Goal: Task Accomplishment & Management: Manage account settings

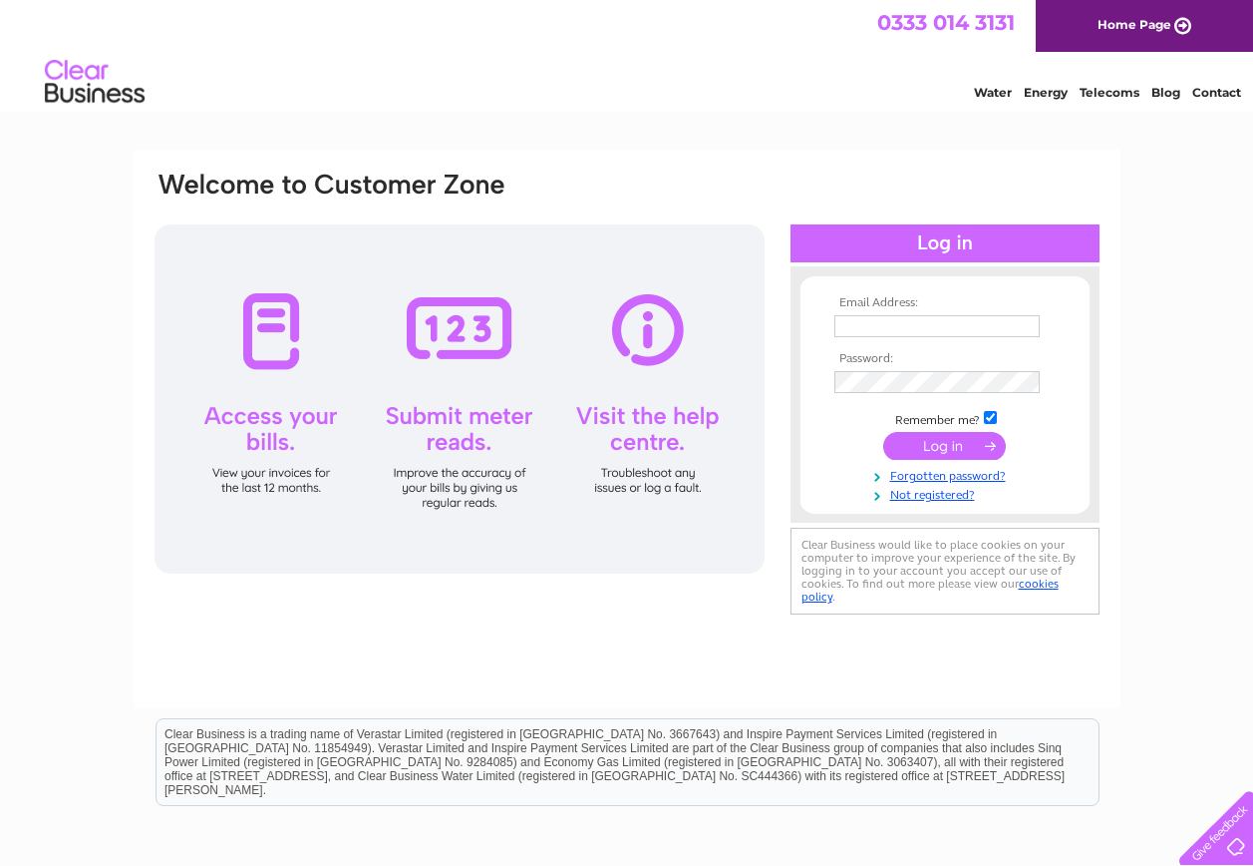
type input "dundee.824@electric-center.co.uk"
click at [930, 441] on input "submit" at bounding box center [944, 446] width 123 height 28
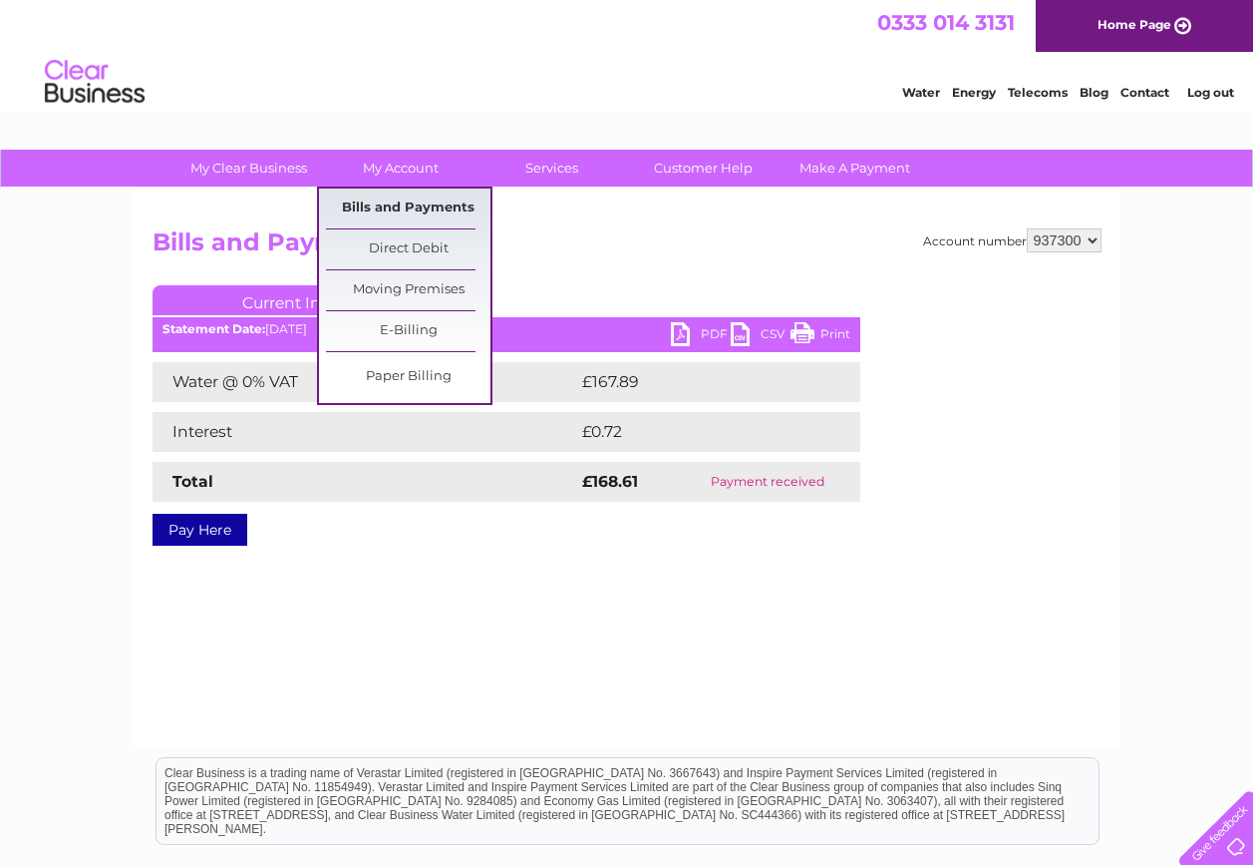
click at [393, 213] on link "Bills and Payments" at bounding box center [408, 208] width 165 height 40
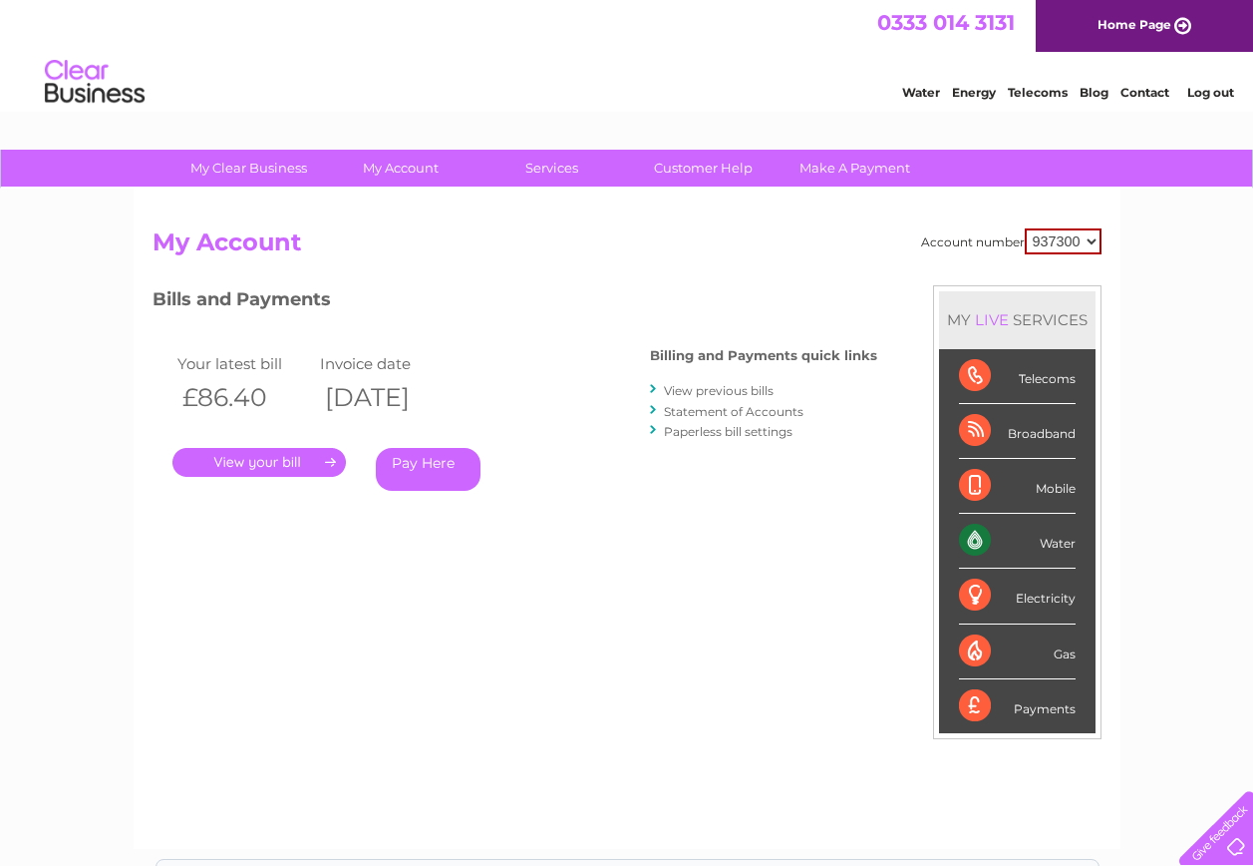
click at [778, 414] on link "Statement of Accounts" at bounding box center [734, 411] width 140 height 15
click at [701, 411] on link "Statement of Accounts" at bounding box center [734, 411] width 140 height 15
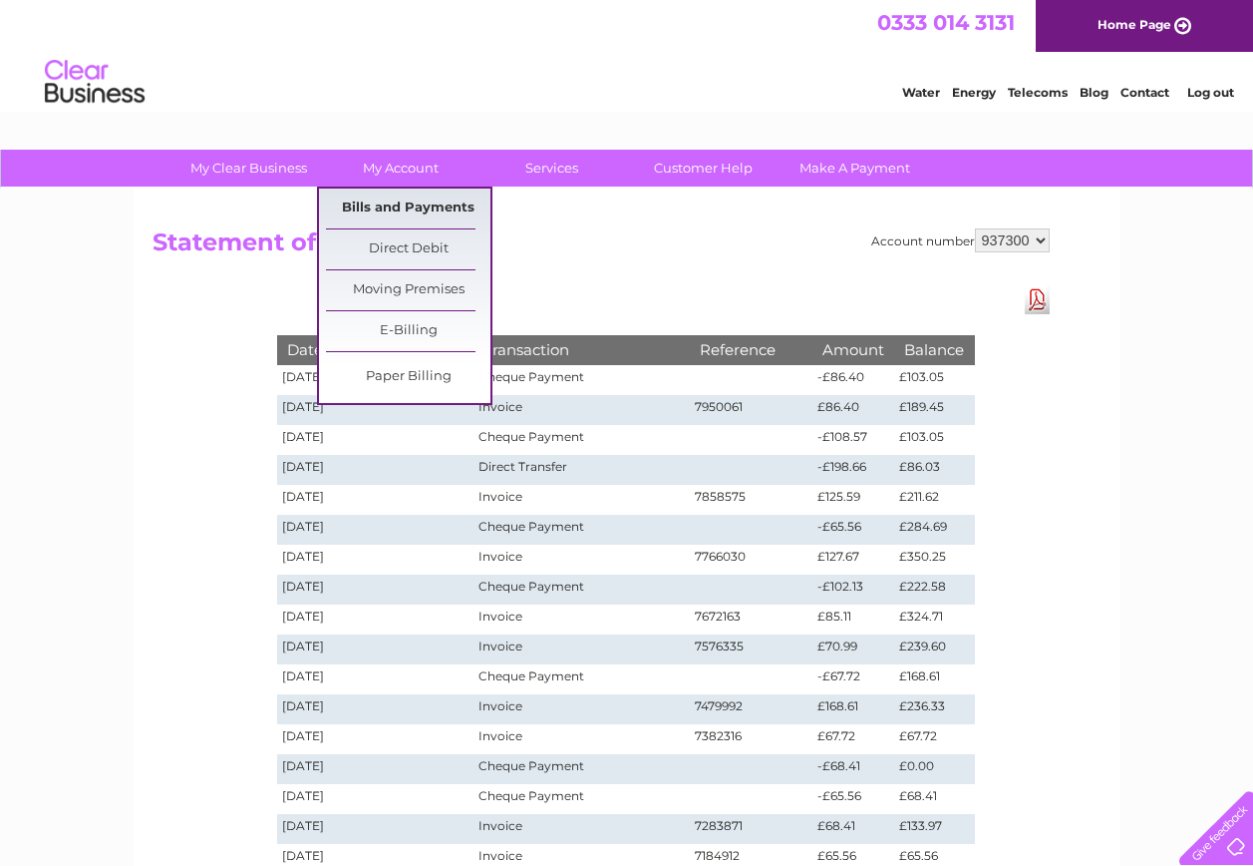
click at [401, 201] on link "Bills and Payments" at bounding box center [408, 208] width 165 height 40
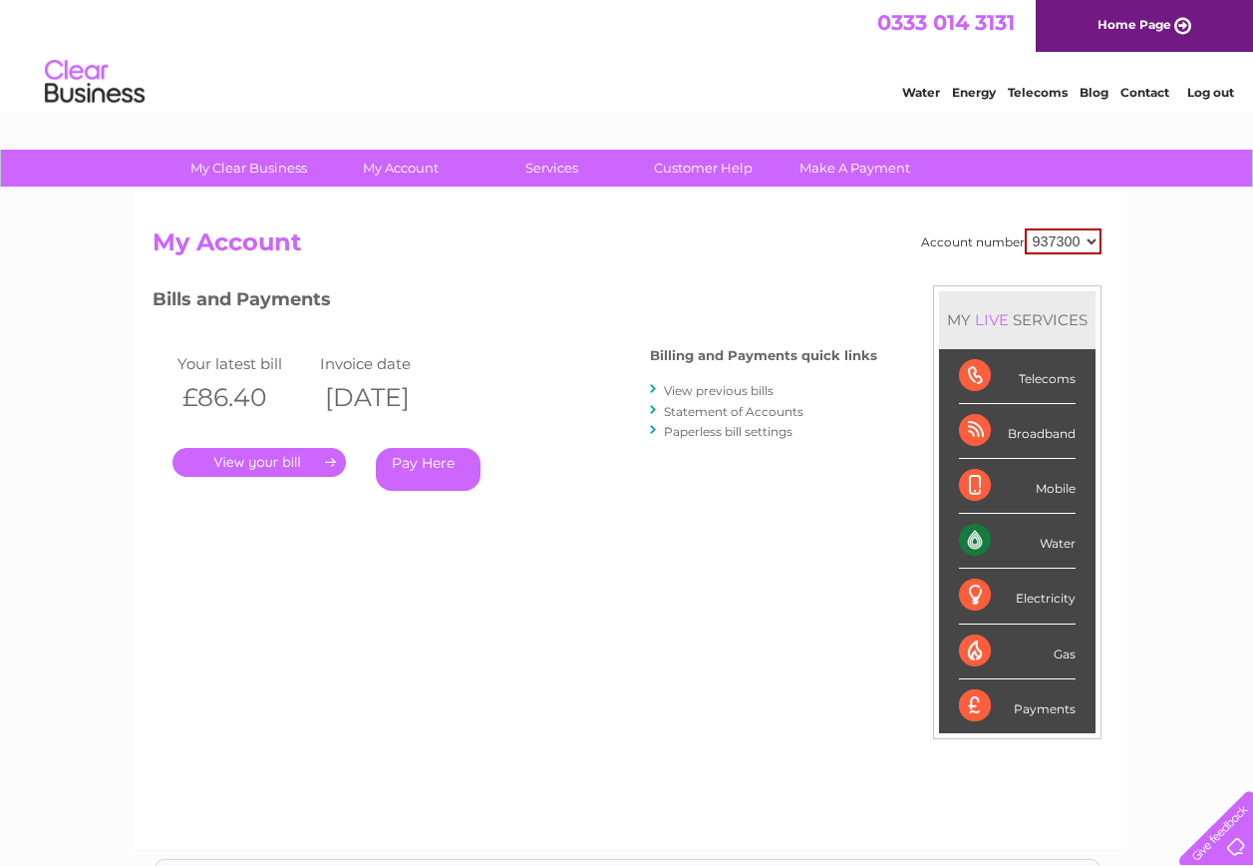
click at [701, 390] on link "View previous bills" at bounding box center [719, 390] width 110 height 15
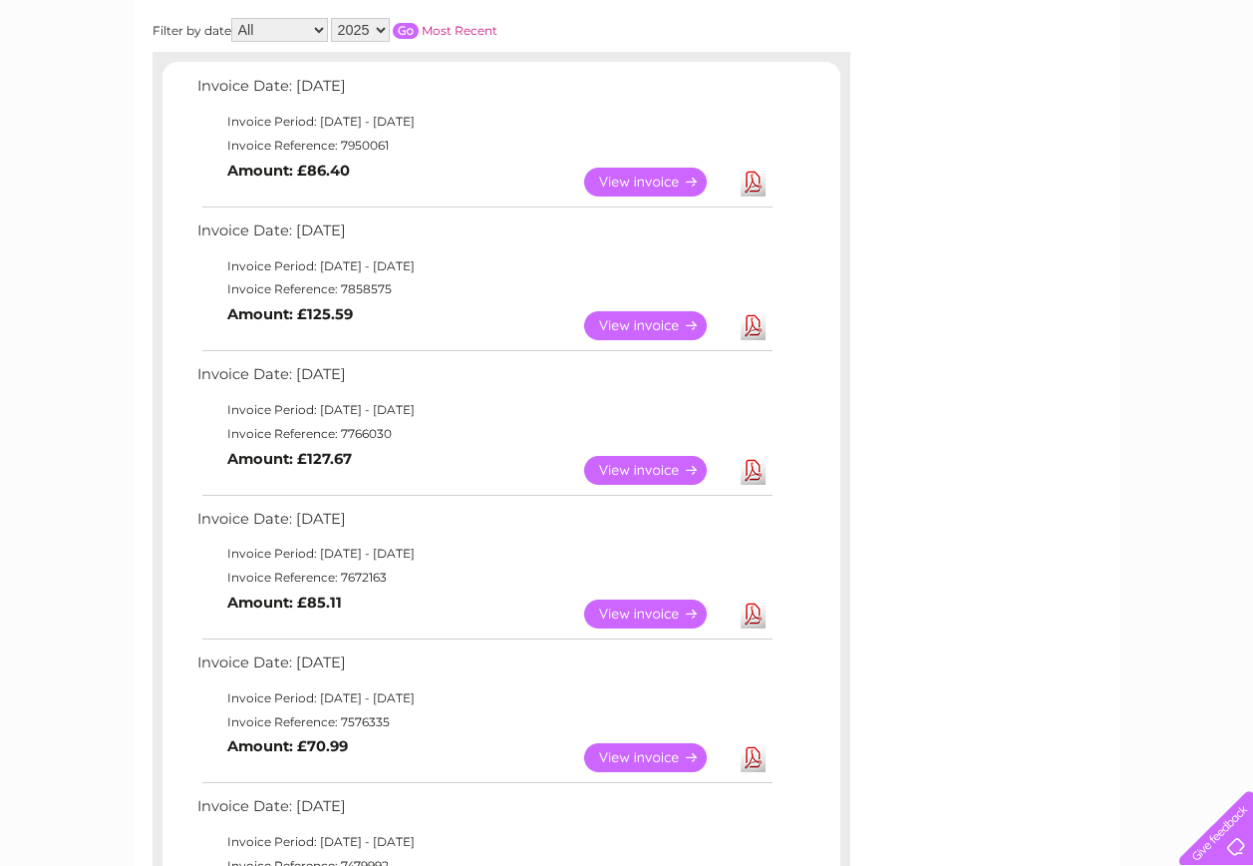
scroll to position [299, 0]
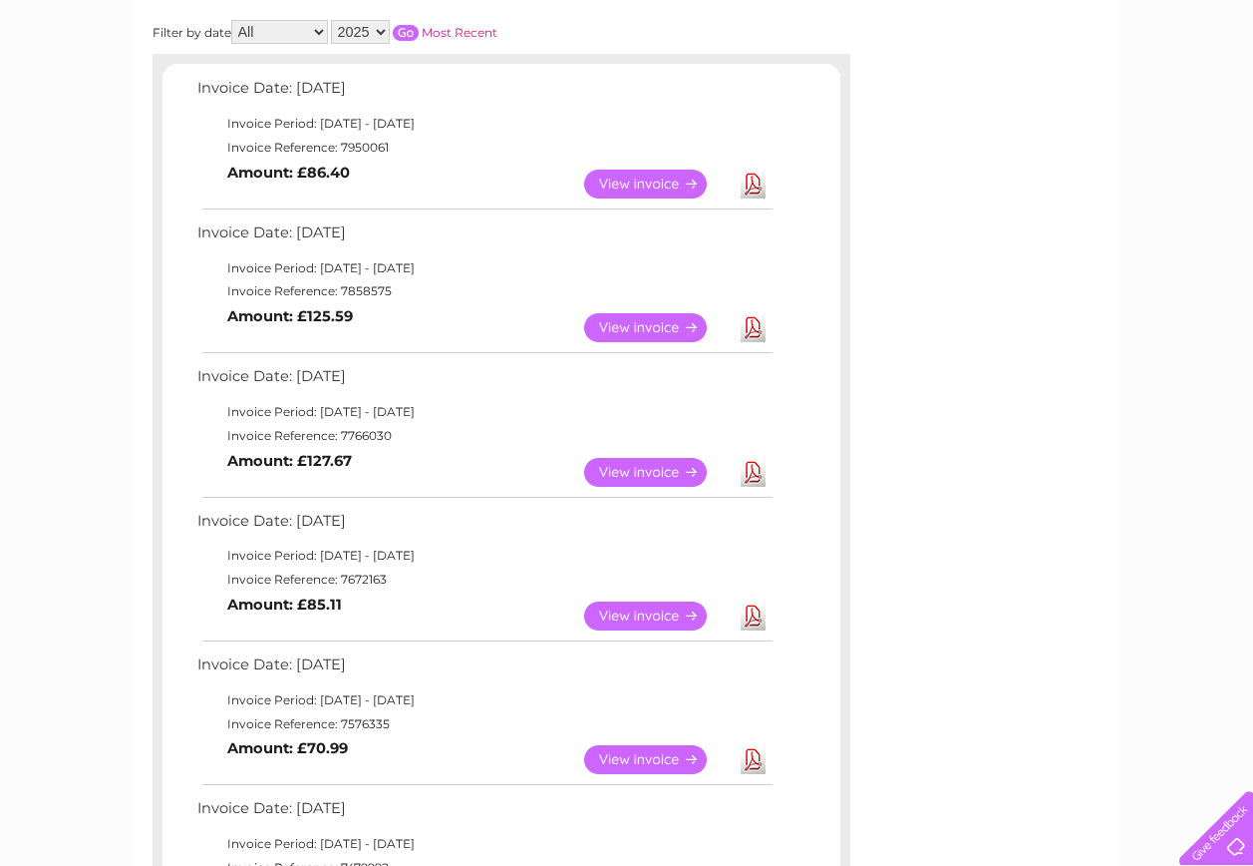
click at [643, 623] on link "View" at bounding box center [657, 615] width 147 height 29
